Goal: Find specific page/section: Find specific page/section

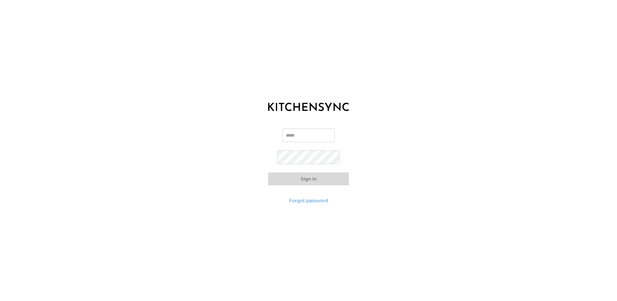
type input "**********"
click at [314, 178] on button "Sign in" at bounding box center [308, 178] width 81 height 13
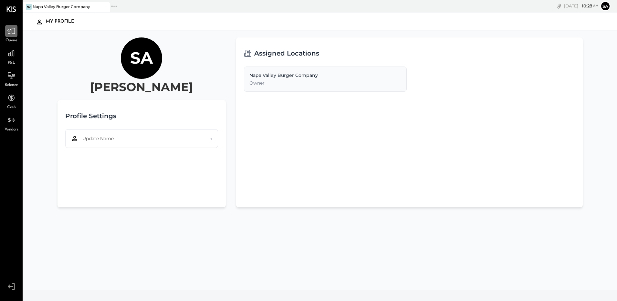
click at [14, 30] on icon at bounding box center [11, 31] width 8 height 8
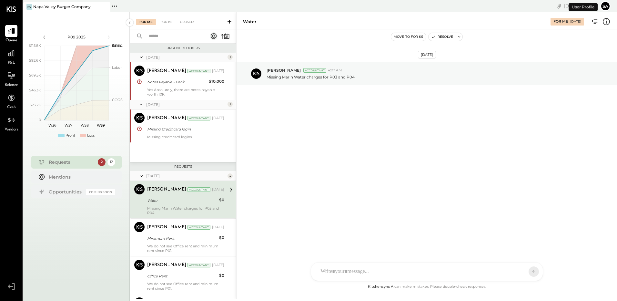
scroll to position [28, 0]
